Goal: Task Accomplishment & Management: Manage account settings

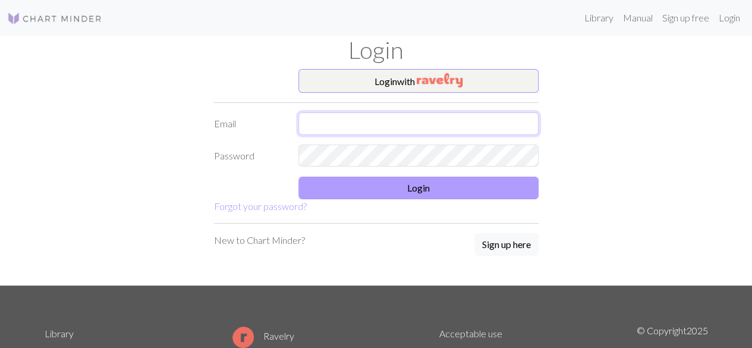
type input "[EMAIL_ADDRESS][DOMAIN_NAME]"
click at [434, 186] on button "Login" at bounding box center [418, 188] width 240 height 23
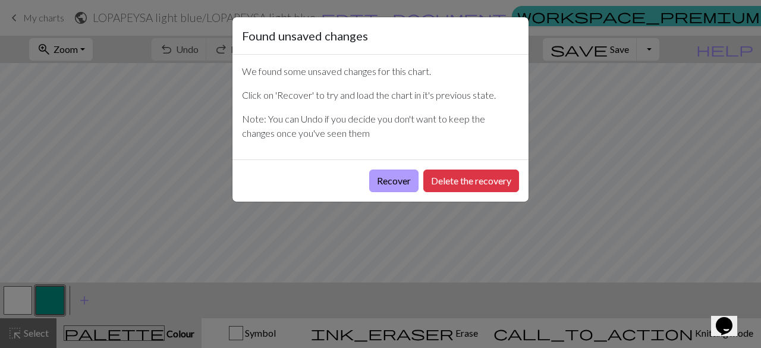
click at [405, 183] on button "Recover" at bounding box center [393, 180] width 49 height 23
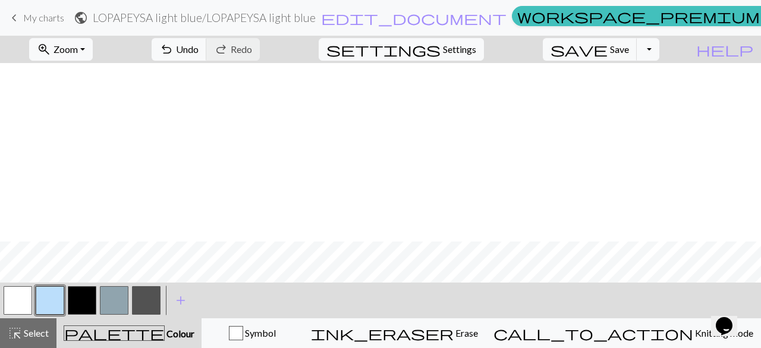
scroll to position [357, 0]
click at [476, 54] on span "Settings" at bounding box center [459, 49] width 33 height 14
select select "aran"
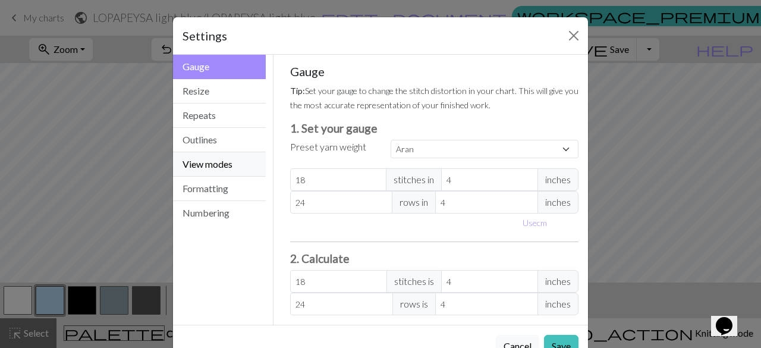
click at [215, 157] on button "View modes" at bounding box center [219, 164] width 93 height 24
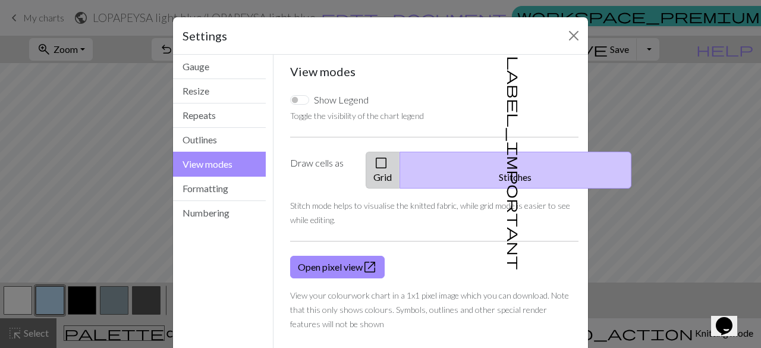
click at [400, 161] on button "check_box_outline_blank Grid" at bounding box center [383, 170] width 34 height 37
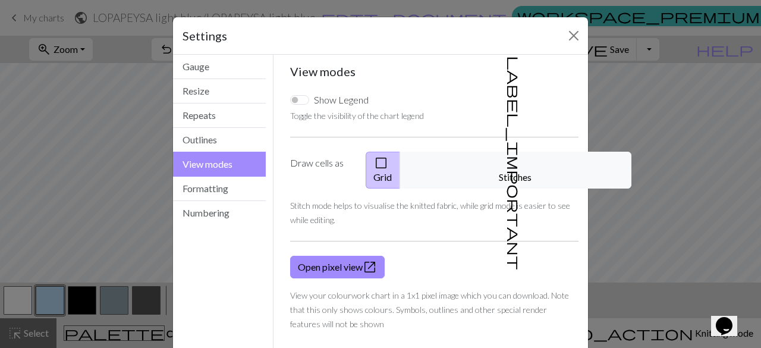
scroll to position [45, 0]
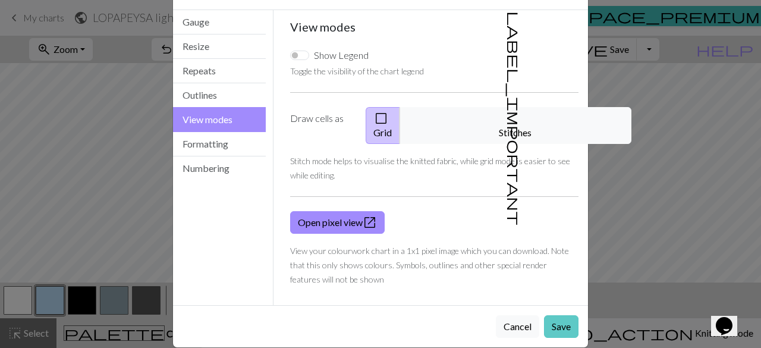
click at [552, 315] on button "Save" at bounding box center [561, 326] width 34 height 23
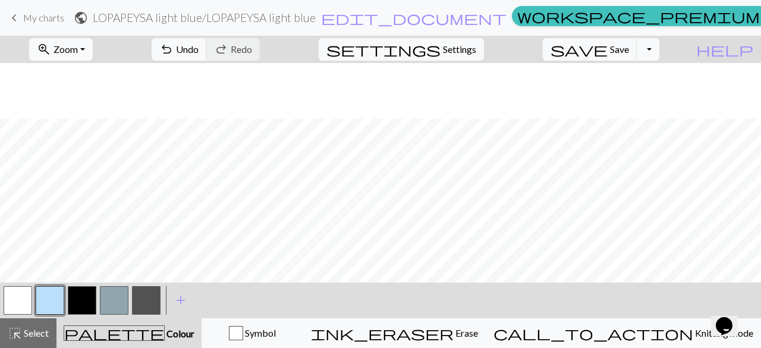
scroll to position [297, 0]
click at [36, 304] on button "button" at bounding box center [50, 300] width 29 height 29
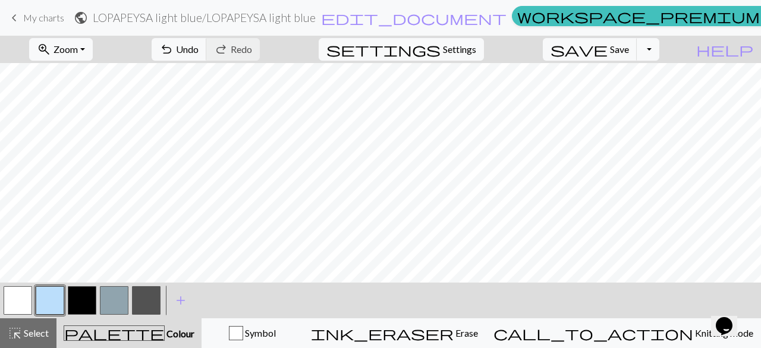
click at [27, 295] on button "button" at bounding box center [18, 300] width 29 height 29
click at [47, 298] on button "button" at bounding box center [50, 300] width 29 height 29
click at [25, 297] on button "button" at bounding box center [18, 300] width 29 height 29
click at [36, 302] on button "button" at bounding box center [50, 300] width 29 height 29
click at [25, 300] on button "button" at bounding box center [18, 300] width 29 height 29
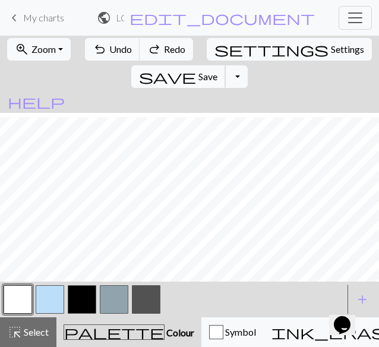
scroll to position [119, 0]
click at [52, 307] on button "button" at bounding box center [50, 299] width 29 height 29
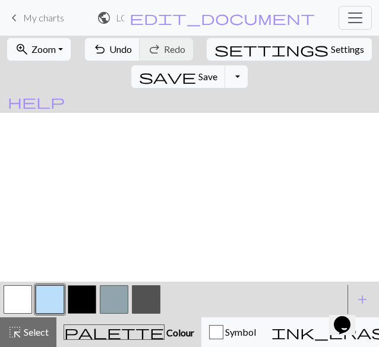
scroll to position [0, 0]
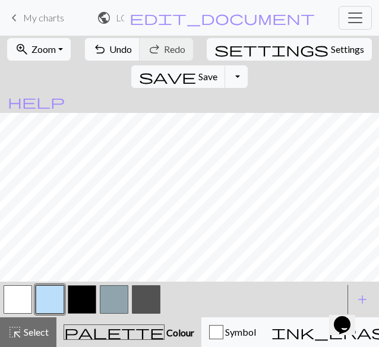
click at [84, 307] on button "button" at bounding box center [82, 299] width 29 height 29
click at [17, 297] on button "button" at bounding box center [18, 299] width 29 height 29
click at [46, 309] on button "button" at bounding box center [50, 299] width 29 height 29
click at [86, 306] on button "button" at bounding box center [82, 299] width 29 height 29
click at [32, 297] on button "button" at bounding box center [18, 299] width 29 height 29
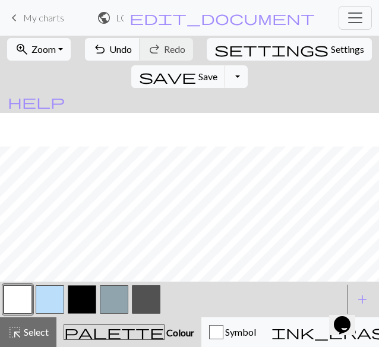
scroll to position [59, 0]
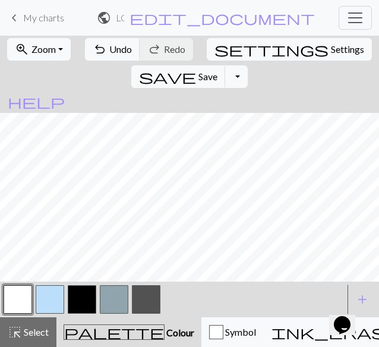
click at [51, 301] on button "button" at bounding box center [50, 299] width 29 height 29
click at [29, 297] on button "button" at bounding box center [18, 299] width 29 height 29
click at [49, 297] on button "button" at bounding box center [50, 299] width 29 height 29
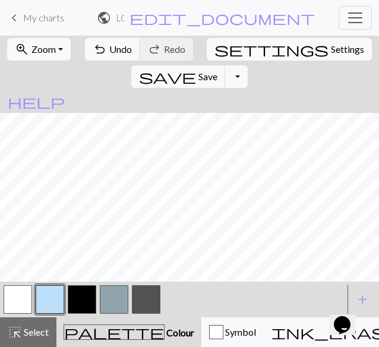
drag, startPoint x: 18, startPoint y: 288, endPoint x: 35, endPoint y: 282, distance: 17.9
click at [18, 288] on button "button" at bounding box center [18, 299] width 29 height 29
click at [84, 304] on button "button" at bounding box center [82, 299] width 29 height 29
click at [149, 298] on button "button" at bounding box center [146, 299] width 29 height 29
click at [34, 300] on div at bounding box center [50, 300] width 32 height 32
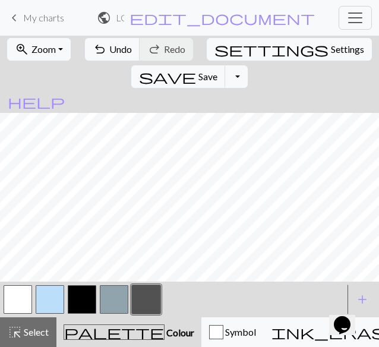
click at [24, 297] on button "button" at bounding box center [18, 299] width 29 height 29
click at [43, 300] on button "button" at bounding box center [50, 299] width 29 height 29
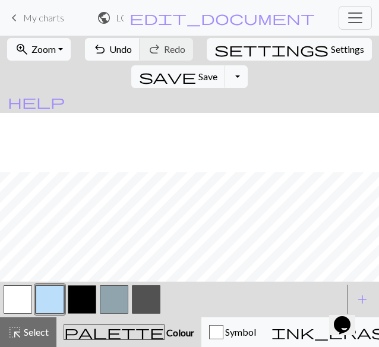
scroll to position [119, 0]
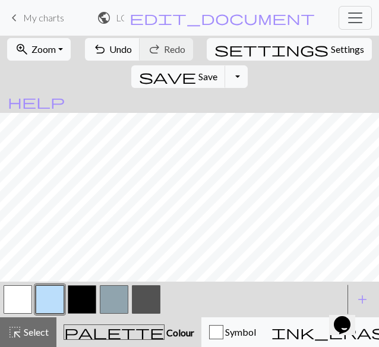
click at [19, 301] on button "button" at bounding box center [18, 299] width 29 height 29
click at [151, 305] on button "button" at bounding box center [146, 299] width 29 height 29
click at [26, 294] on button "button" at bounding box center [18, 299] width 29 height 29
click at [78, 298] on button "button" at bounding box center [82, 299] width 29 height 29
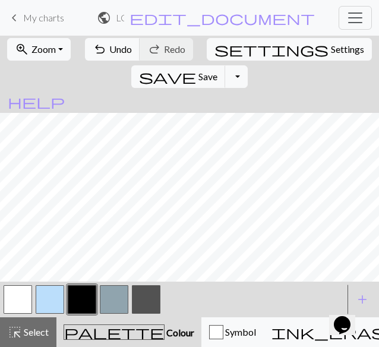
click at [49, 290] on button "button" at bounding box center [50, 299] width 29 height 29
click at [75, 298] on button "button" at bounding box center [82, 299] width 29 height 29
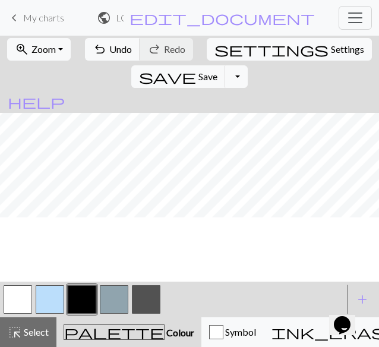
scroll to position [238, 0]
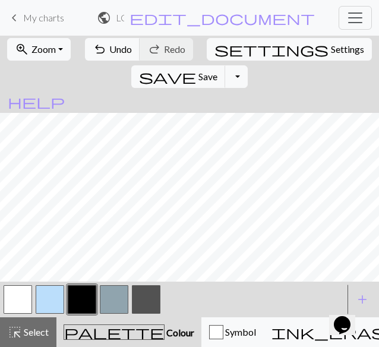
click at [54, 300] on button "button" at bounding box center [50, 299] width 29 height 29
click at [15, 295] on button "button" at bounding box center [18, 299] width 29 height 29
click at [147, 305] on button "button" at bounding box center [146, 299] width 29 height 29
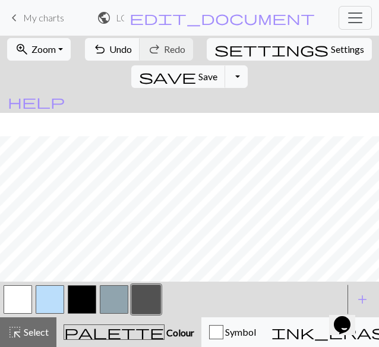
scroll to position [357, 0]
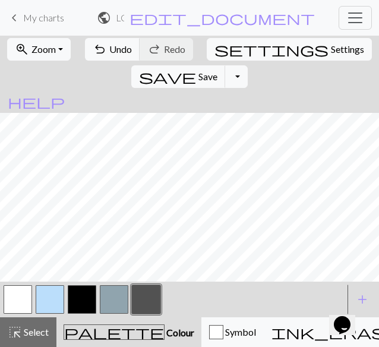
click at [18, 291] on button "button" at bounding box center [18, 299] width 29 height 29
click at [137, 288] on button "button" at bounding box center [146, 299] width 29 height 29
click at [17, 306] on button "button" at bounding box center [18, 299] width 29 height 29
drag, startPoint x: 144, startPoint y: 301, endPoint x: 134, endPoint y: 278, distance: 25.8
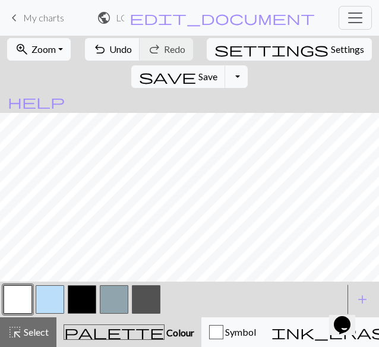
click at [145, 301] on button "button" at bounding box center [146, 299] width 29 height 29
click at [20, 306] on button "button" at bounding box center [18, 299] width 29 height 29
click at [153, 291] on button "button" at bounding box center [146, 299] width 29 height 29
click at [23, 297] on button "button" at bounding box center [18, 299] width 29 height 29
click at [331, 53] on span "Settings" at bounding box center [347, 49] width 33 height 14
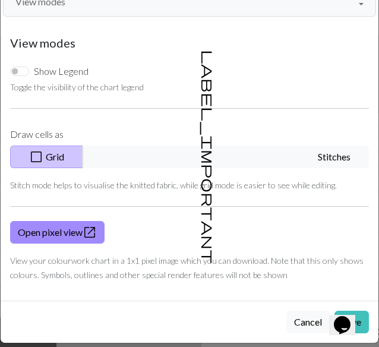
scroll to position [83, 0]
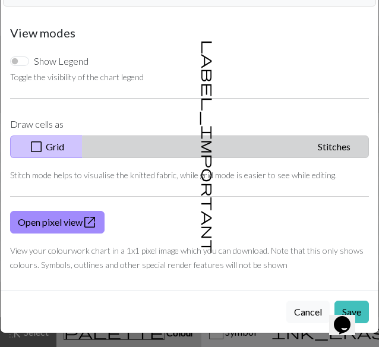
click at [217, 145] on span "label_important" at bounding box center [208, 147] width 17 height 214
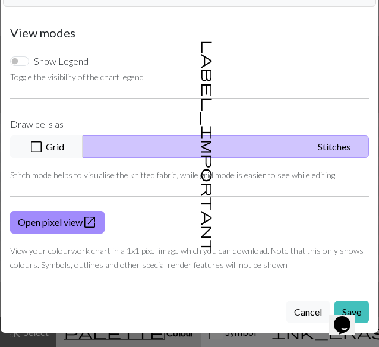
click at [334, 304] on div "Opens Chat This icon Opens the chat window." at bounding box center [348, 304] width 29 height 0
drag, startPoint x: 346, startPoint y: 316, endPoint x: 291, endPoint y: 247, distance: 87.6
click html "Opens Chat This icon Opens the chat window."
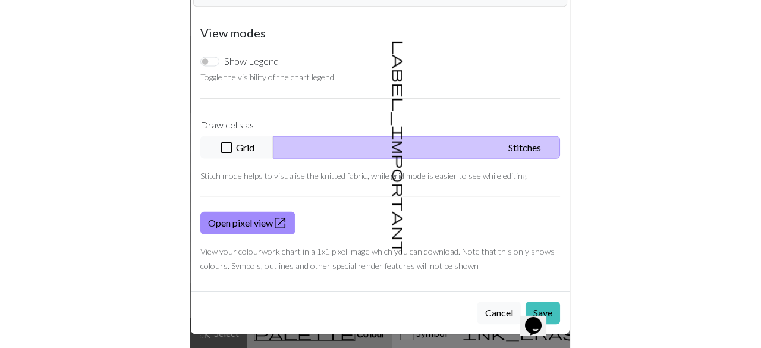
scroll to position [45, 0]
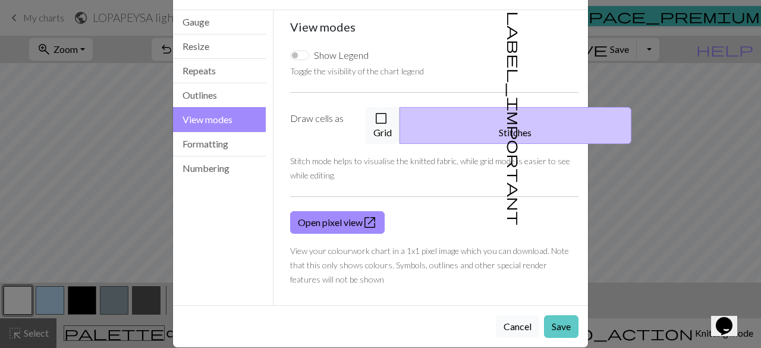
click at [554, 315] on button "Save" at bounding box center [561, 326] width 34 height 23
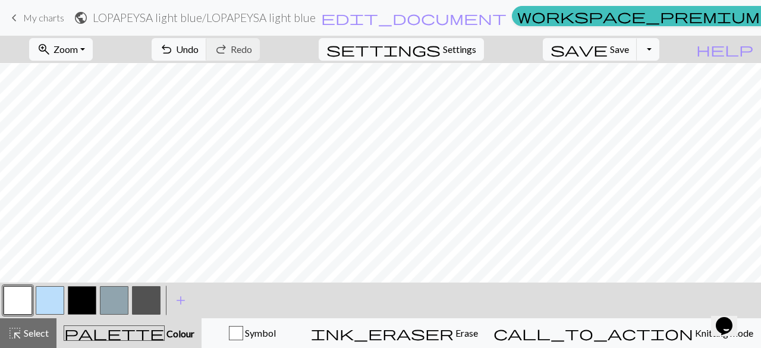
scroll to position [119, 0]
click at [659, 49] on button "Toggle Dropdown" at bounding box center [648, 49] width 23 height 23
click at [642, 103] on button "save_alt Download" at bounding box center [561, 93] width 196 height 19
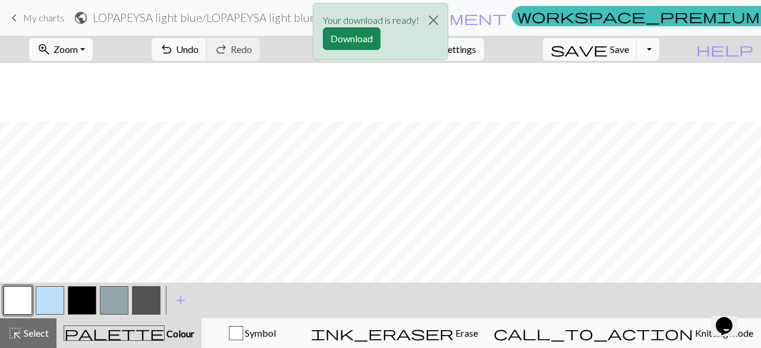
scroll to position [178, 0]
click at [357, 39] on button "Download" at bounding box center [352, 38] width 58 height 23
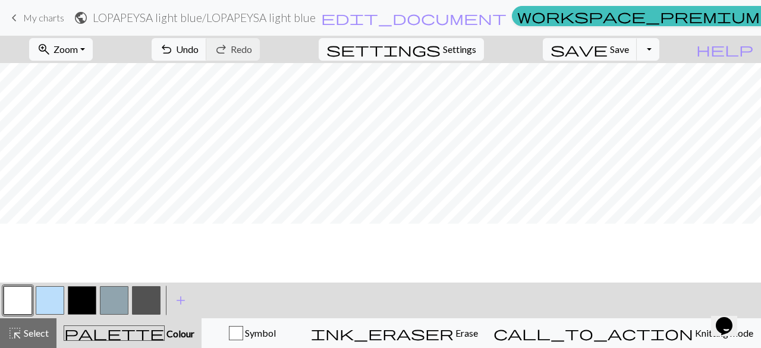
scroll to position [416, 0]
click at [50, 295] on button "button" at bounding box center [50, 300] width 29 height 29
click at [32, 302] on div at bounding box center [18, 300] width 32 height 32
drag, startPoint x: 25, startPoint y: 303, endPoint x: 100, endPoint y: 280, distance: 78.2
click at [26, 303] on button "button" at bounding box center [18, 300] width 29 height 29
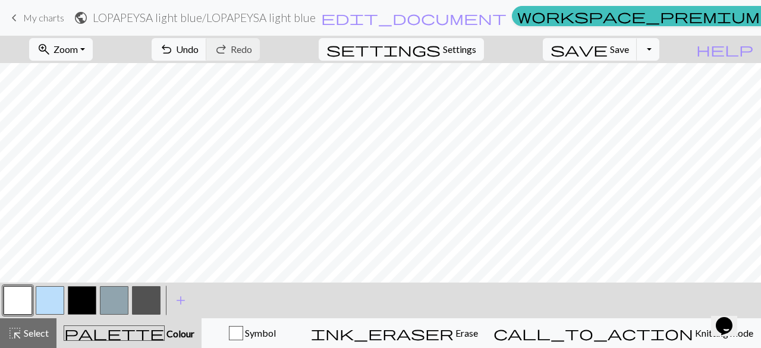
click at [40, 300] on button "button" at bounding box center [50, 300] width 29 height 29
click at [29, 297] on button "button" at bounding box center [18, 300] width 29 height 29
click at [146, 301] on button "button" at bounding box center [146, 300] width 29 height 29
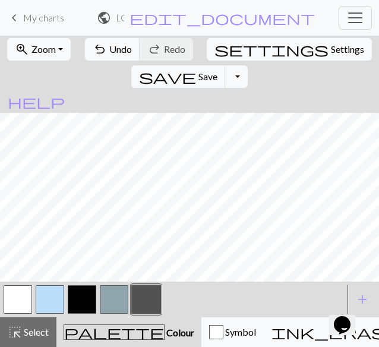
click at [12, 293] on button "button" at bounding box center [18, 299] width 29 height 29
click at [154, 303] on button "button" at bounding box center [146, 299] width 29 height 29
click at [21, 290] on button "button" at bounding box center [18, 299] width 29 height 29
drag, startPoint x: 150, startPoint y: 303, endPoint x: 150, endPoint y: 297, distance: 6.5
click at [150, 302] on button "button" at bounding box center [146, 299] width 29 height 29
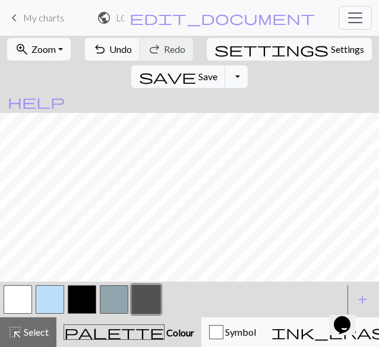
click at [20, 295] on button "button" at bounding box center [18, 299] width 29 height 29
drag, startPoint x: 59, startPoint y: 304, endPoint x: 57, endPoint y: 291, distance: 13.2
click at [59, 301] on button "button" at bounding box center [50, 299] width 29 height 29
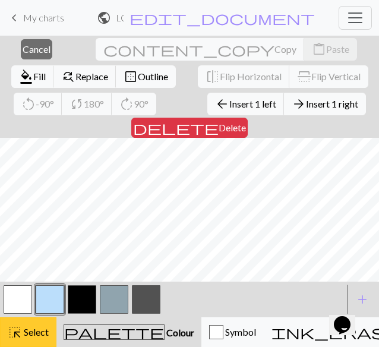
click at [40, 331] on span "Select" at bounding box center [35, 331] width 27 height 11
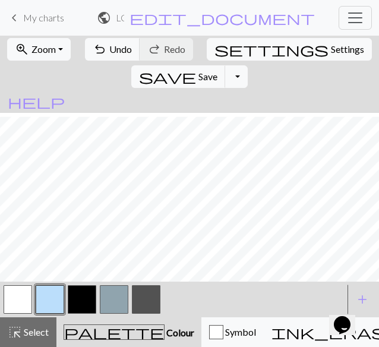
scroll to position [476, 0]
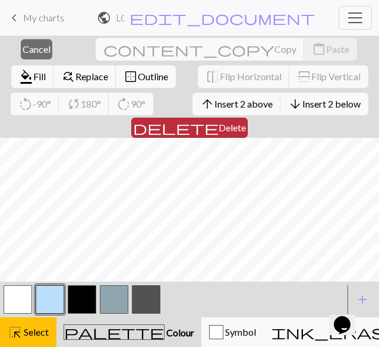
click at [248, 118] on button "delete Delete" at bounding box center [189, 128] width 117 height 20
click at [246, 122] on span "Delete" at bounding box center [232, 127] width 27 height 11
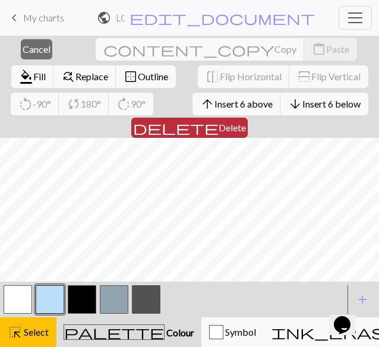
click at [248, 118] on button "delete Delete" at bounding box center [189, 128] width 117 height 20
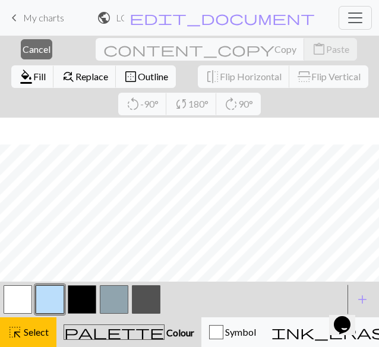
scroll to position [477, 0]
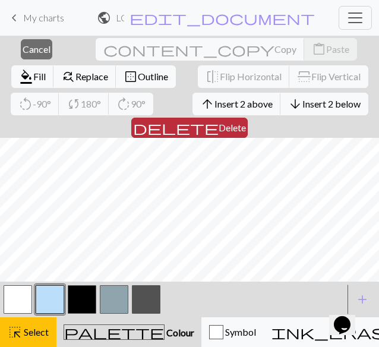
click at [248, 118] on button "delete Delete" at bounding box center [189, 128] width 117 height 20
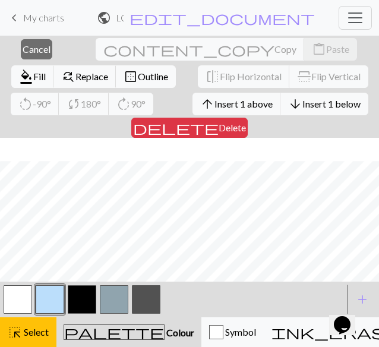
scroll to position [480, 0]
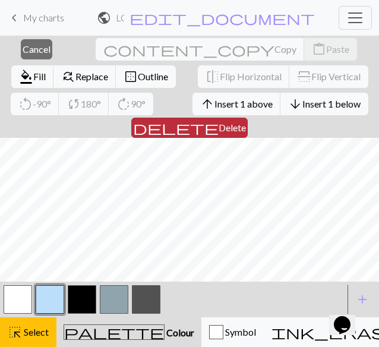
click at [246, 122] on span "Delete" at bounding box center [232, 127] width 27 height 11
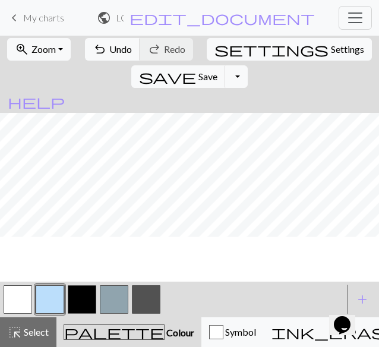
scroll to position [414, 0]
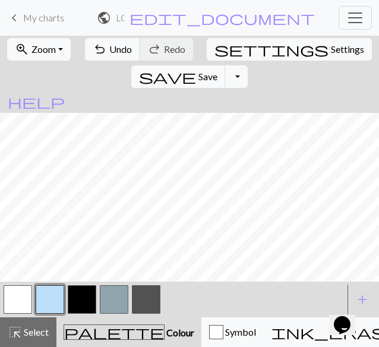
click at [13, 306] on button "button" at bounding box center [18, 299] width 29 height 29
click at [159, 303] on button "button" at bounding box center [146, 299] width 29 height 29
drag, startPoint x: 15, startPoint y: 300, endPoint x: 25, endPoint y: 295, distance: 11.2
click at [15, 300] on button "button" at bounding box center [18, 299] width 29 height 29
drag, startPoint x: 150, startPoint y: 290, endPoint x: 136, endPoint y: 274, distance: 21.9
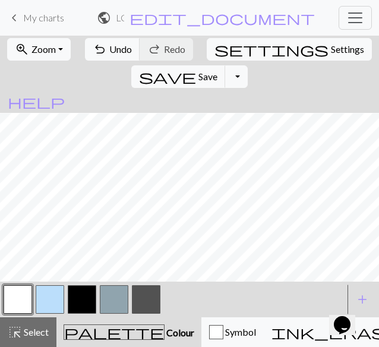
click at [149, 291] on button "button" at bounding box center [146, 299] width 29 height 29
click at [51, 299] on button "button" at bounding box center [50, 299] width 29 height 29
click at [24, 291] on button "button" at bounding box center [18, 299] width 29 height 29
click at [61, 292] on button "button" at bounding box center [50, 299] width 29 height 29
click at [25, 291] on button "button" at bounding box center [18, 299] width 29 height 29
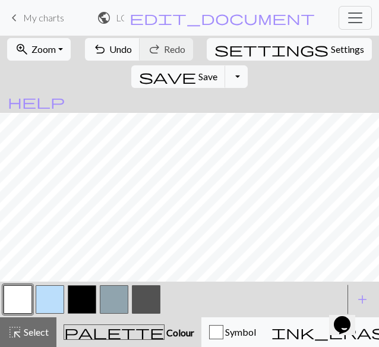
click at [45, 292] on button "button" at bounding box center [50, 299] width 29 height 29
click at [20, 301] on button "button" at bounding box center [18, 299] width 29 height 29
click at [155, 288] on button "button" at bounding box center [146, 299] width 29 height 29
click at [62, 287] on button "button" at bounding box center [50, 299] width 29 height 29
click at [24, 291] on button "button" at bounding box center [18, 299] width 29 height 29
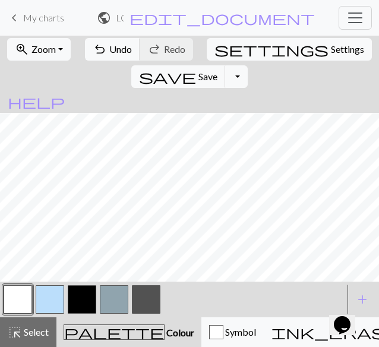
click at [39, 304] on button "button" at bounding box center [50, 299] width 29 height 29
click at [142, 299] on button "button" at bounding box center [146, 299] width 29 height 29
click at [155, 304] on button "button" at bounding box center [146, 299] width 29 height 29
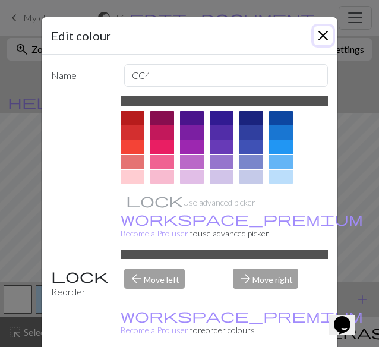
click at [315, 39] on button "Close" at bounding box center [323, 35] width 19 height 19
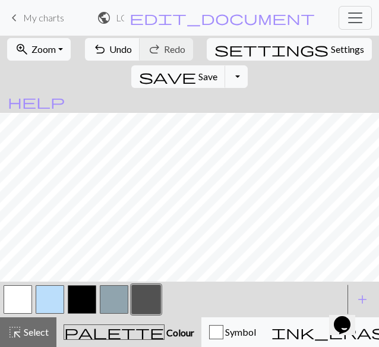
click at [9, 294] on button "button" at bounding box center [18, 299] width 29 height 29
click at [54, 292] on button "button" at bounding box center [50, 299] width 29 height 29
click at [151, 305] on button "button" at bounding box center [146, 299] width 29 height 29
click at [15, 303] on button "button" at bounding box center [18, 299] width 29 height 29
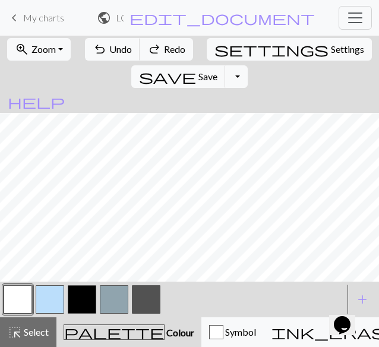
click at [149, 302] on button "button" at bounding box center [146, 299] width 29 height 29
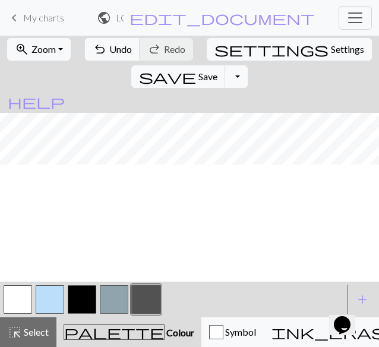
scroll to position [0, 0]
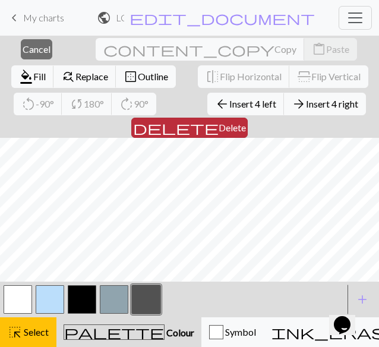
click at [246, 122] on span "Delete" at bounding box center [232, 127] width 27 height 11
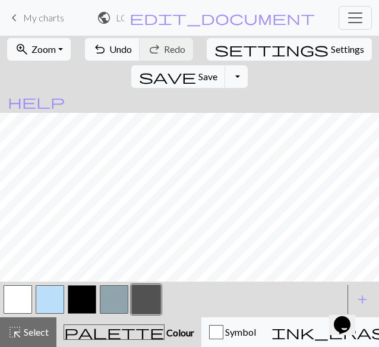
drag, startPoint x: 73, startPoint y: 307, endPoint x: 118, endPoint y: 275, distance: 55.9
click at [75, 307] on button "button" at bounding box center [82, 299] width 29 height 29
click at [222, 59] on button "settings Settings" at bounding box center [289, 49] width 165 height 23
select select "aran"
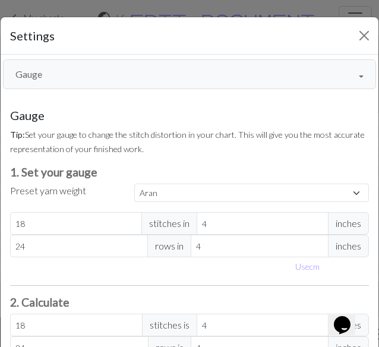
click at [111, 65] on button "Gauge" at bounding box center [189, 74] width 373 height 30
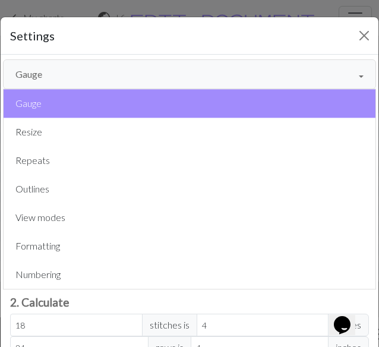
click at [111, 65] on button "Gauge" at bounding box center [189, 74] width 373 height 30
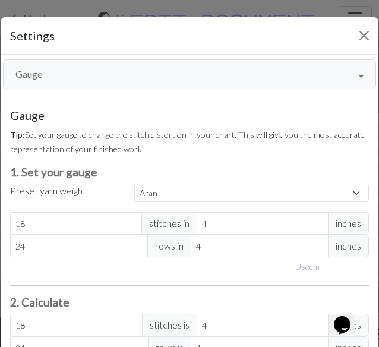
click at [166, 47] on div "Settings" at bounding box center [190, 35] width 378 height 37
click at [159, 79] on button "Gauge" at bounding box center [189, 74] width 373 height 30
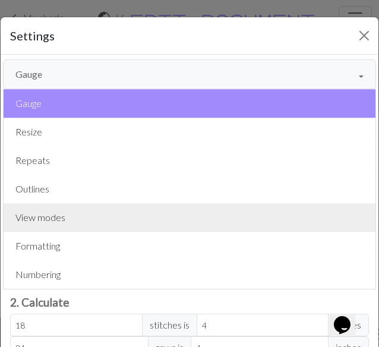
click at [104, 212] on button "View modes" at bounding box center [190, 217] width 372 height 29
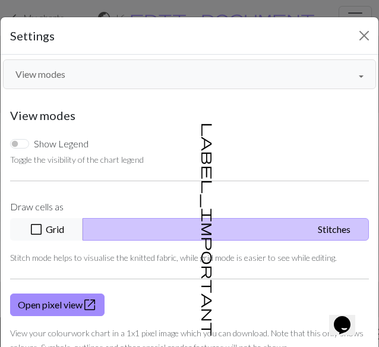
drag, startPoint x: 145, startPoint y: 226, endPoint x: 253, endPoint y: 288, distance: 124.9
click at [83, 227] on button "check_box_outline_blank Grid" at bounding box center [46, 229] width 73 height 23
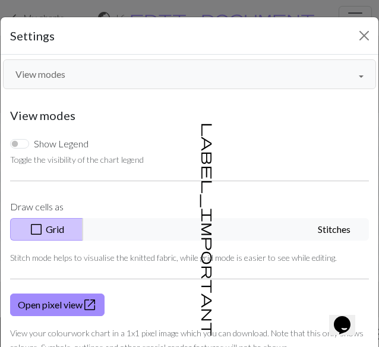
scroll to position [83, 0]
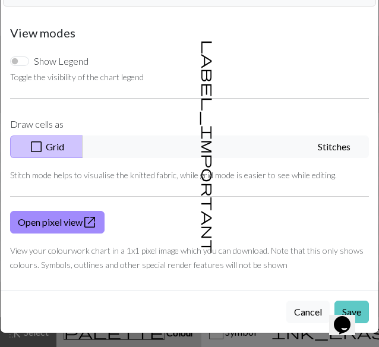
click at [335, 303] on button "Save" at bounding box center [352, 312] width 34 height 23
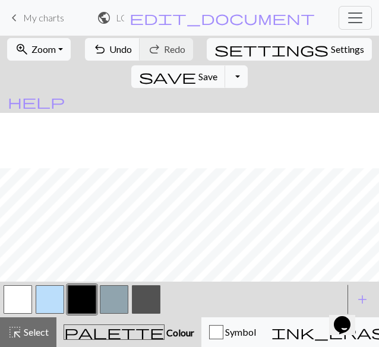
scroll to position [414, 0]
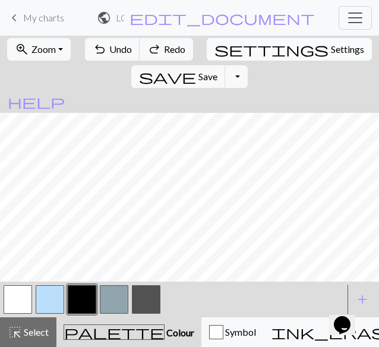
click at [231, 58] on button "settings Settings" at bounding box center [289, 49] width 165 height 23
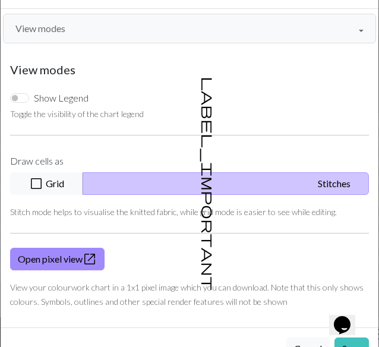
scroll to position [59, 0]
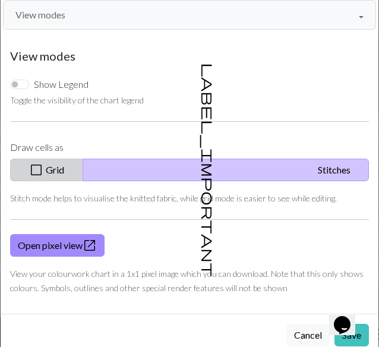
click at [83, 172] on button "check_box_outline_blank Grid" at bounding box center [46, 170] width 73 height 23
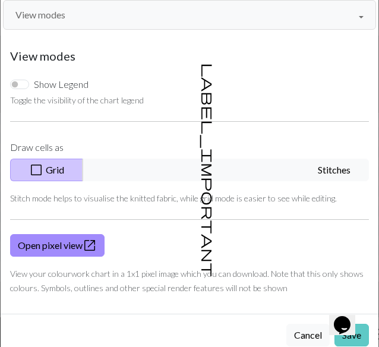
click at [335, 339] on button "Save" at bounding box center [352, 335] width 34 height 23
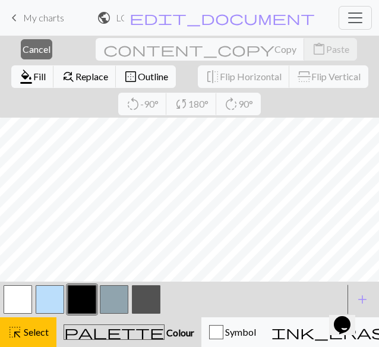
scroll to position [441, 0]
click at [31, 323] on button "highlight_alt Select Select" at bounding box center [28, 332] width 56 height 30
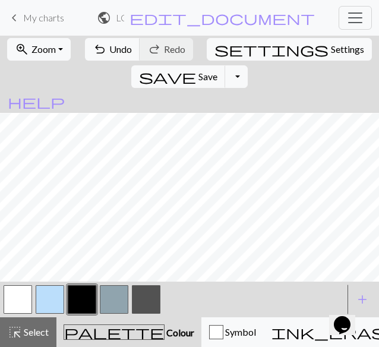
click at [49, 297] on button "button" at bounding box center [50, 299] width 29 height 29
click at [22, 303] on button "button" at bounding box center [18, 299] width 29 height 29
click at [140, 298] on button "button" at bounding box center [146, 299] width 29 height 29
click at [17, 299] on button "button" at bounding box center [18, 299] width 29 height 29
drag, startPoint x: 78, startPoint y: 298, endPoint x: 92, endPoint y: 300, distance: 13.2
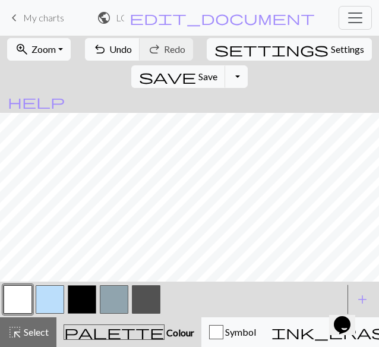
click at [78, 298] on button "button" at bounding box center [82, 299] width 29 height 29
click at [150, 306] on button "button" at bounding box center [146, 299] width 29 height 29
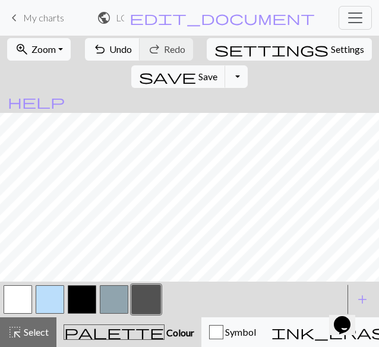
scroll to position [354, 0]
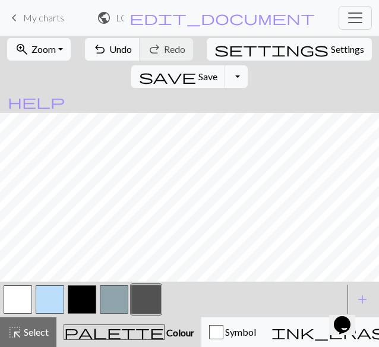
drag, startPoint x: 12, startPoint y: 305, endPoint x: 56, endPoint y: 274, distance: 54.3
click at [12, 304] on button "button" at bounding box center [18, 299] width 29 height 29
click at [78, 295] on button "button" at bounding box center [82, 299] width 29 height 29
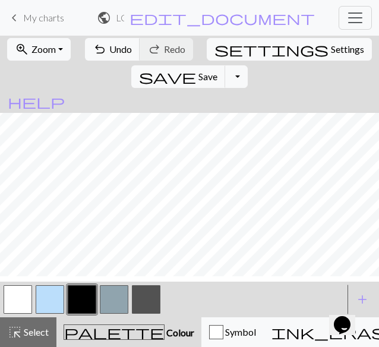
scroll to position [235, 0]
click at [145, 294] on button "button" at bounding box center [146, 299] width 29 height 29
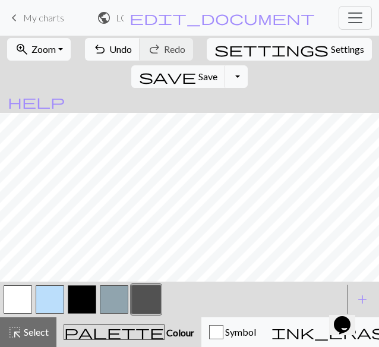
click at [52, 314] on div at bounding box center [50, 300] width 32 height 32
click at [51, 308] on button "button" at bounding box center [50, 299] width 29 height 29
click at [24, 297] on button "button" at bounding box center [18, 299] width 29 height 29
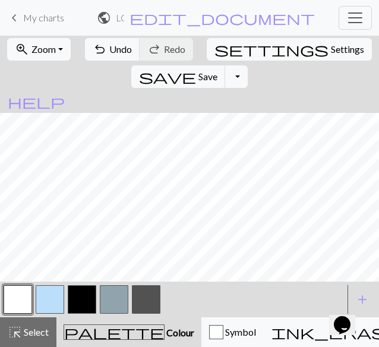
scroll to position [176, 0]
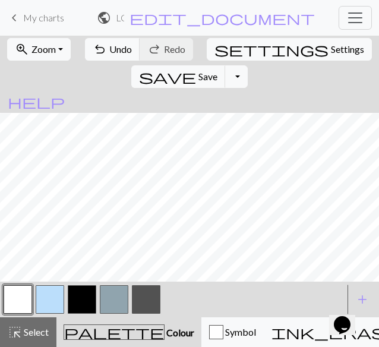
click at [56, 296] on button "button" at bounding box center [50, 299] width 29 height 29
click at [30, 300] on button "button" at bounding box center [18, 299] width 29 height 29
click at [57, 295] on button "button" at bounding box center [50, 299] width 29 height 29
click at [87, 301] on button "button" at bounding box center [82, 299] width 29 height 29
click at [19, 297] on button "button" at bounding box center [18, 299] width 29 height 29
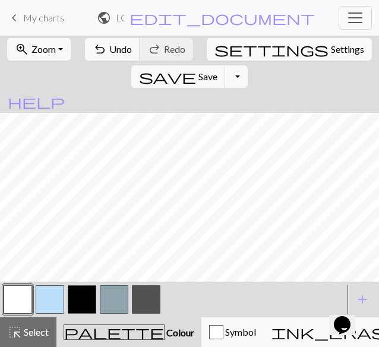
click at [86, 310] on button "button" at bounding box center [82, 299] width 29 height 29
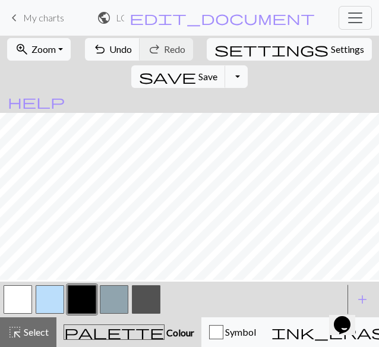
scroll to position [0, 0]
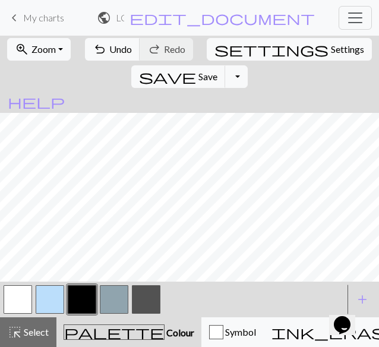
click at [63, 306] on button "button" at bounding box center [50, 299] width 29 height 29
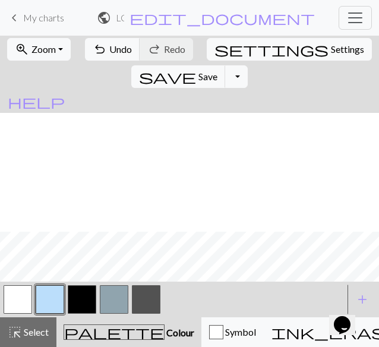
scroll to position [119, 0]
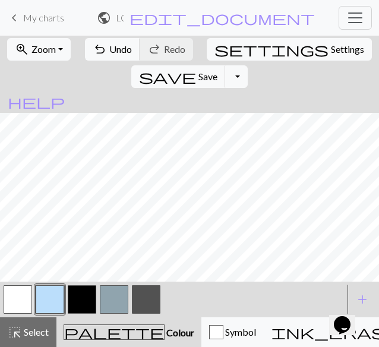
click at [145, 303] on button "button" at bounding box center [146, 299] width 29 height 29
click at [21, 295] on button "button" at bounding box center [18, 299] width 29 height 29
click at [134, 298] on button "button" at bounding box center [146, 299] width 29 height 29
click at [17, 297] on button "button" at bounding box center [18, 299] width 29 height 29
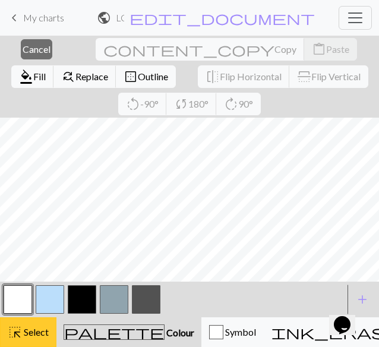
click at [30, 336] on span "Select" at bounding box center [35, 331] width 27 height 11
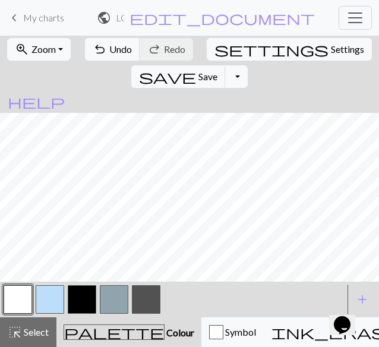
click at [55, 295] on button "button" at bounding box center [50, 299] width 29 height 29
click at [14, 299] on button "button" at bounding box center [18, 299] width 29 height 29
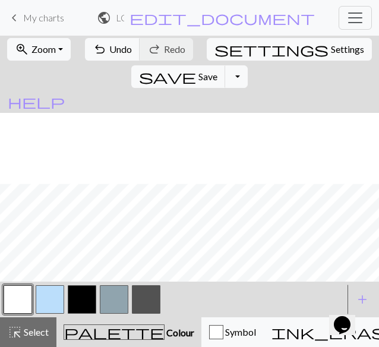
scroll to position [414, 0]
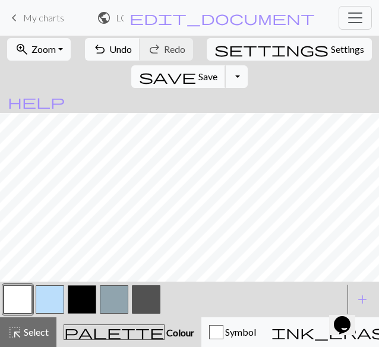
click at [218, 71] on span "Save" at bounding box center [208, 76] width 19 height 11
click at [248, 65] on button "Toggle Dropdown" at bounding box center [236, 76] width 23 height 23
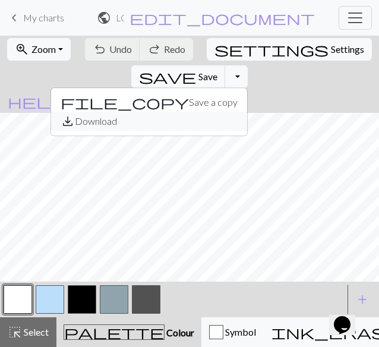
click at [247, 112] on button "save_alt Download" at bounding box center [149, 121] width 196 height 19
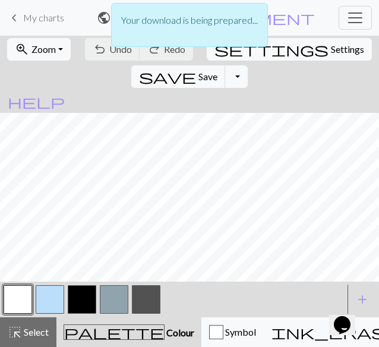
click at [342, 53] on div "Your download is being prepared..." at bounding box center [189, 28] width 379 height 56
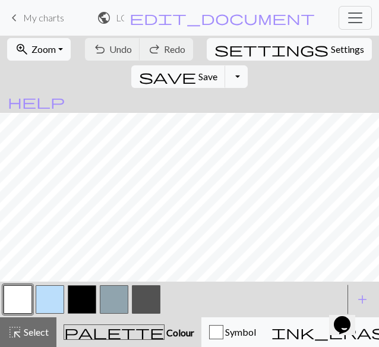
click at [248, 65] on button "Toggle Dropdown" at bounding box center [236, 76] width 23 height 23
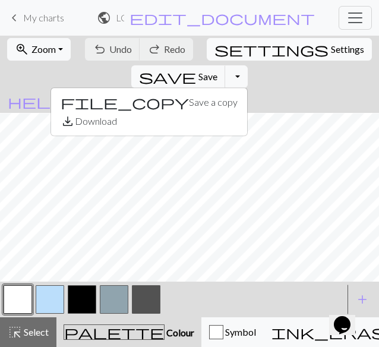
click at [258, 45] on button "settings Settings" at bounding box center [289, 49] width 165 height 23
select select "aran"
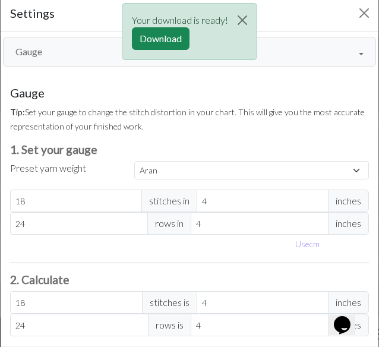
scroll to position [0, 0]
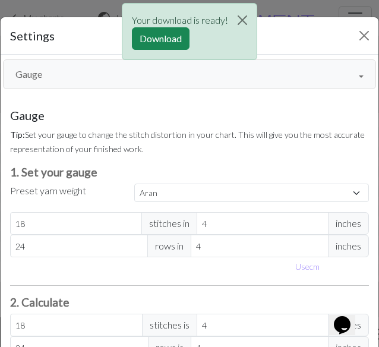
click at [128, 96] on div "Gauge Gauge Resize Repeats Outlines View modes Formatting Numbering Gauge Resiz…" at bounding box center [189, 212] width 392 height 314
click at [145, 81] on button "Gauge" at bounding box center [189, 74] width 373 height 30
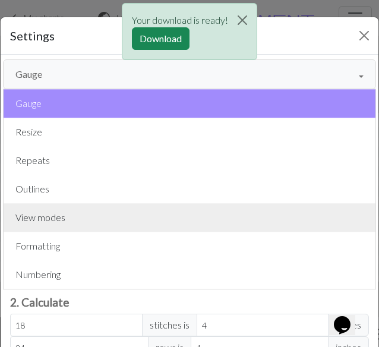
click at [142, 215] on button "View modes" at bounding box center [190, 217] width 372 height 29
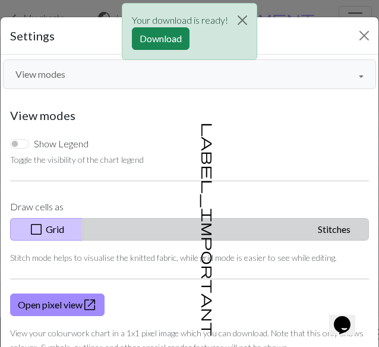
click at [212, 231] on button "label_important Stitches" at bounding box center [226, 229] width 287 height 23
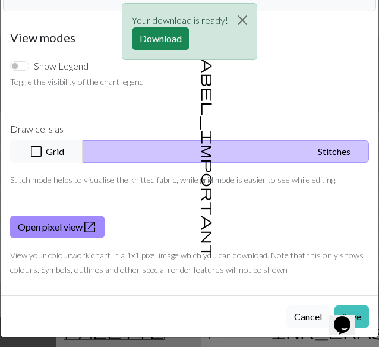
scroll to position [83, 0]
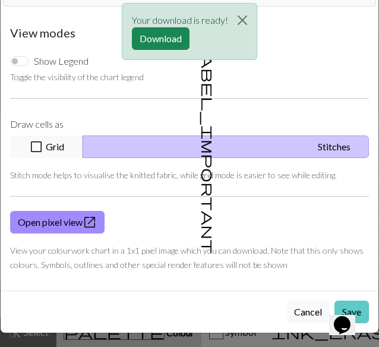
click at [335, 301] on button "Save" at bounding box center [352, 312] width 34 height 23
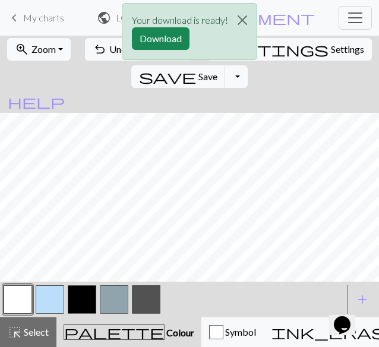
scroll to position [119, 0]
click at [245, 14] on button "Close" at bounding box center [242, 20] width 29 height 33
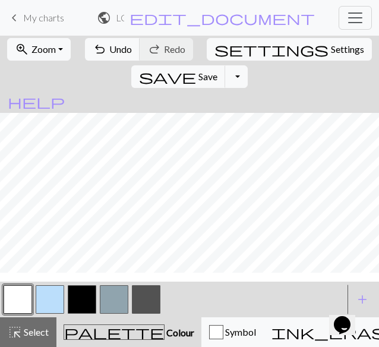
scroll to position [0, 0]
click at [83, 304] on button "button" at bounding box center [82, 299] width 29 height 29
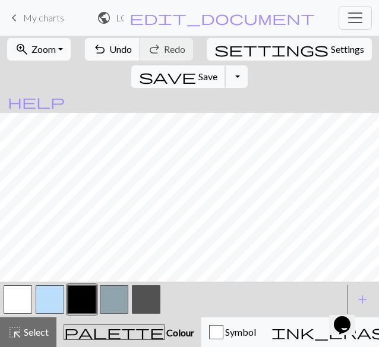
click at [226, 65] on button "save Save Save" at bounding box center [178, 76] width 95 height 23
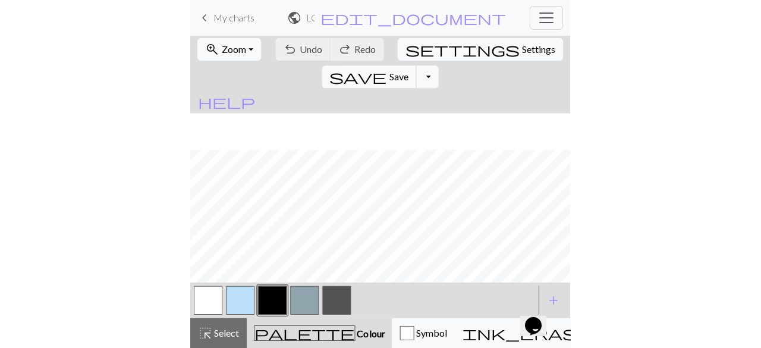
scroll to position [414, 0]
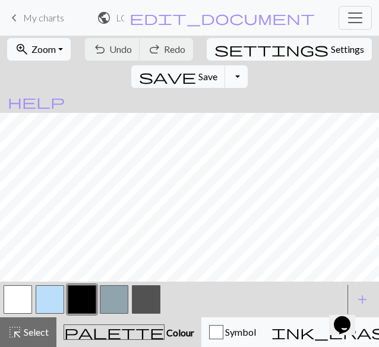
click at [248, 65] on button "Toggle Dropdown" at bounding box center [236, 76] width 23 height 23
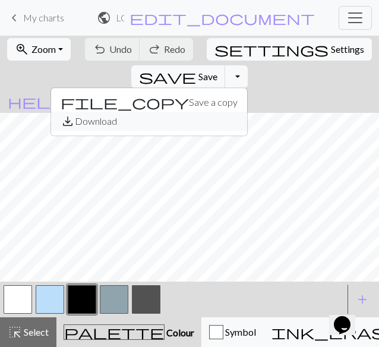
click at [247, 112] on button "save_alt Download" at bounding box center [149, 121] width 196 height 19
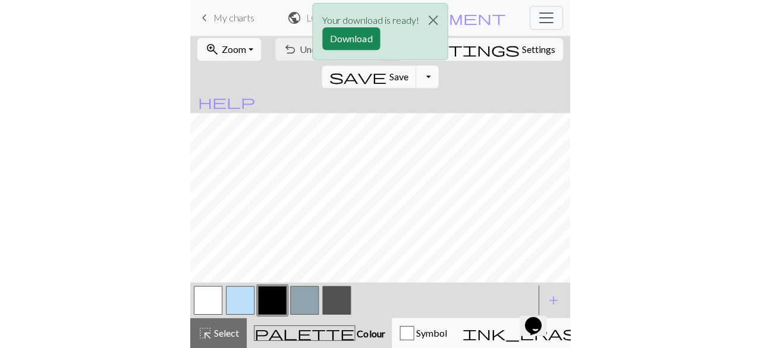
scroll to position [404, 0]
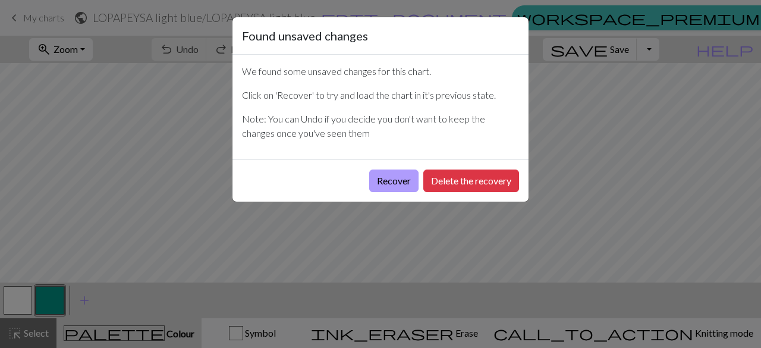
click at [388, 175] on button "Recover" at bounding box center [393, 180] width 49 height 23
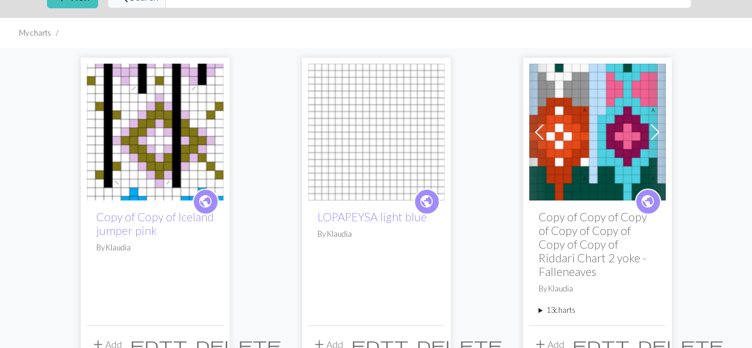
scroll to position [178, 0]
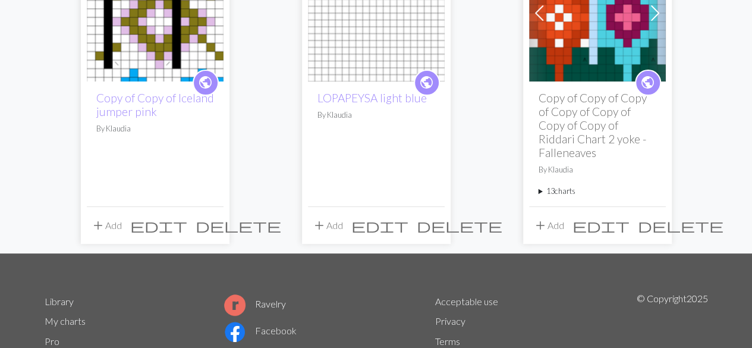
click at [378, 24] on img at bounding box center [376, 13] width 137 height 137
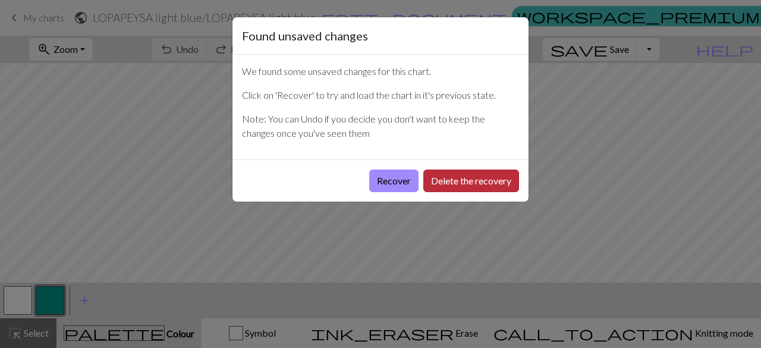
click at [439, 184] on button "Delete the recovery" at bounding box center [471, 180] width 96 height 23
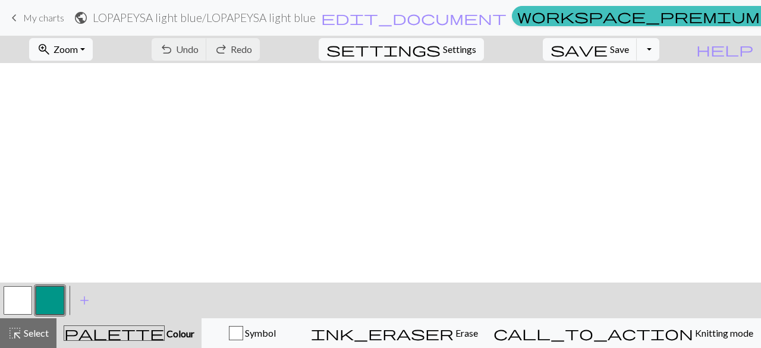
scroll to position [238, 0]
